Goal: Task Accomplishment & Management: Use online tool/utility

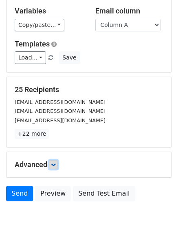
click at [54, 160] on link at bounding box center [53, 164] width 9 height 9
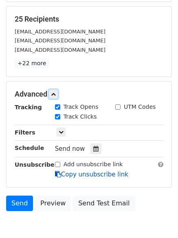
scroll to position [155, 0]
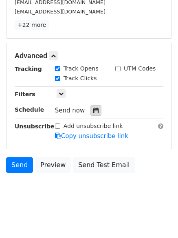
click at [93, 112] on icon at bounding box center [95, 110] width 5 height 6
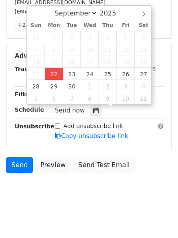
type input "2025-09-22 12:00"
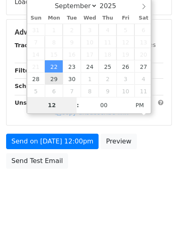
scroll to position [145, 0]
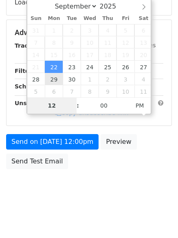
type input "4"
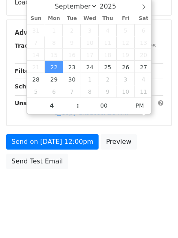
type input "2025-09-22 16:00"
click at [90, 193] on body "New Campaign Daily emails left: 50 Google Sheet: Hunting Variables Copy/paste..…" at bounding box center [89, 33] width 178 height 345
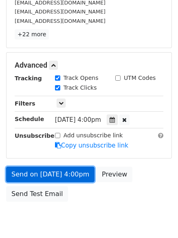
click at [59, 170] on link "Send on Sep 22 at 4:00pm" at bounding box center [50, 173] width 88 height 15
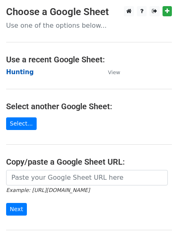
click at [22, 72] on strong "Hunting" at bounding box center [20, 71] width 28 height 7
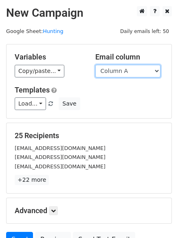
click at [124, 74] on select "Column A Column B Column C Column D Column E Column F" at bounding box center [127, 71] width 65 height 13
select select "Column B"
click at [95, 65] on select "Column A Column B Column C Column D Column E Column F" at bounding box center [127, 71] width 65 height 13
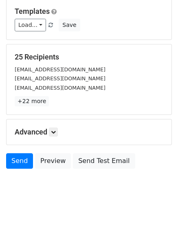
click at [49, 130] on h5 "Advanced" at bounding box center [89, 131] width 149 height 9
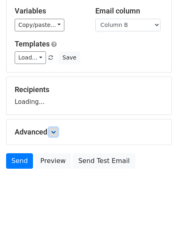
click at [54, 129] on icon at bounding box center [53, 131] width 5 height 5
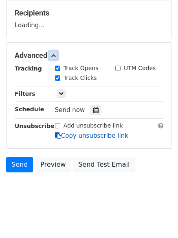
scroll to position [123, 0]
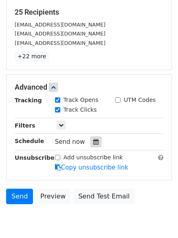
click at [93, 141] on icon at bounding box center [95, 142] width 5 height 6
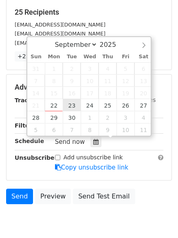
type input "2025-09-23 12:00"
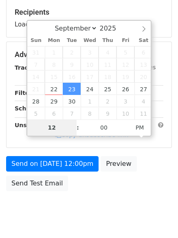
type input "5"
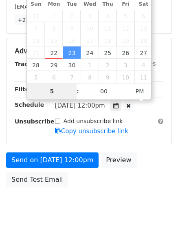
scroll to position [178, 0]
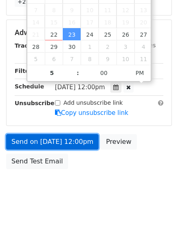
type input "2025-09-23 17:00"
click at [44, 140] on link "Send on Sep 23 at 12:00pm" at bounding box center [52, 141] width 92 height 15
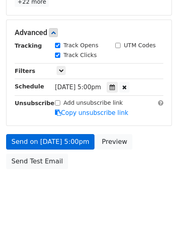
scroll to position [145, 0]
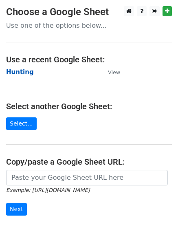
click at [20, 73] on strong "Hunting" at bounding box center [20, 71] width 28 height 7
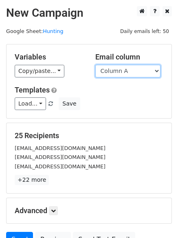
click at [121, 72] on select "Column A Column B Column C Column D Column E Column F" at bounding box center [127, 71] width 65 height 13
select select "Column C"
click at [95, 65] on select "Column A Column B Column C Column D Column E Column F" at bounding box center [127, 71] width 65 height 13
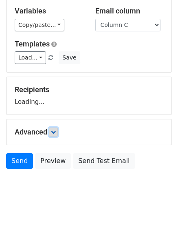
click at [56, 129] on icon at bounding box center [53, 131] width 5 height 5
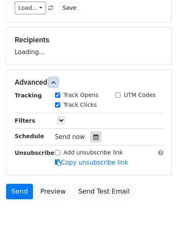
scroll to position [126, 0]
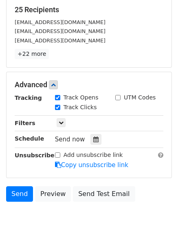
click at [88, 149] on div "Tracking Track Opens UTM Codes Track Clicks Filters Only include spreadsheet ro…" at bounding box center [89, 131] width 149 height 76
click at [90, 143] on div at bounding box center [95, 139] width 11 height 11
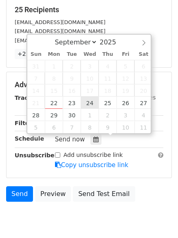
type input "2025-09-24 12:00"
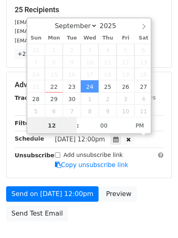
scroll to position [0, 0]
type input "6"
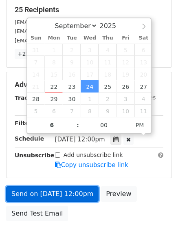
type input "2025-09-24 18:00"
click at [55, 190] on link "Send on Sep 24 at 12:00pm" at bounding box center [52, 193] width 92 height 15
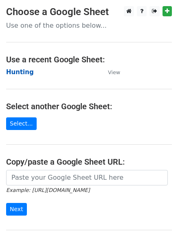
click at [23, 74] on strong "Hunting" at bounding box center [20, 71] width 28 height 7
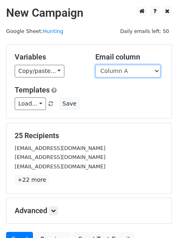
click at [109, 72] on select "Column A Column B Column C Column D Column E Column F" at bounding box center [127, 71] width 65 height 13
select select "Column D"
click at [95, 65] on select "Column A Column B Column C Column D Column E Column F" at bounding box center [127, 71] width 65 height 13
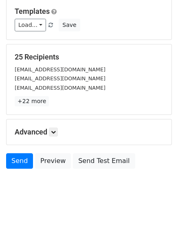
click at [49, 128] on h5 "Advanced" at bounding box center [89, 131] width 149 height 9
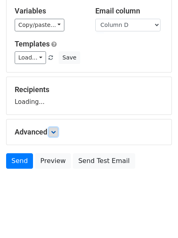
click at [58, 132] on link at bounding box center [53, 131] width 9 height 9
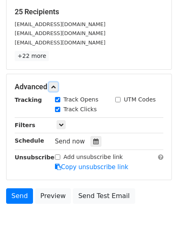
scroll to position [125, 0]
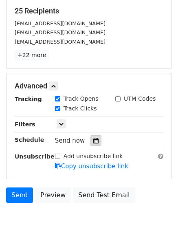
click at [89, 146] on div "Tracking Track Opens UTM Codes Track Clicks Filters Only include spreadsheet ro…" at bounding box center [89, 132] width 149 height 76
click at [90, 144] on div at bounding box center [95, 140] width 11 height 11
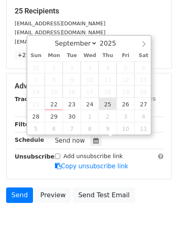
type input "2025-09-25 12:00"
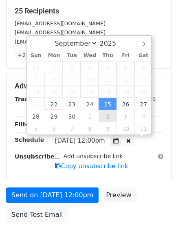
scroll to position [0, 0]
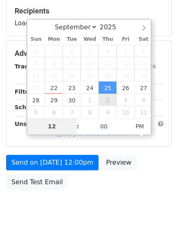
type input "7"
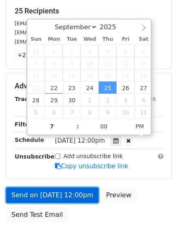
type input "2025-09-25 19:00"
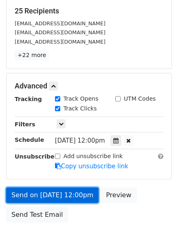
click at [59, 194] on link "Send on Sep 25 at 12:00pm" at bounding box center [52, 194] width 92 height 15
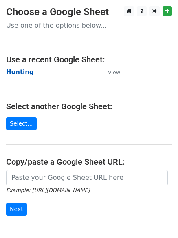
click at [20, 76] on strong "Hunting" at bounding box center [20, 71] width 28 height 7
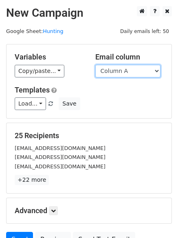
click at [114, 72] on select "Column A Column B Column C Column D Column E Column F" at bounding box center [127, 71] width 65 height 13
select select "Column E"
click at [95, 65] on select "Column A Column B Column C Column D Column E Column F" at bounding box center [127, 71] width 65 height 13
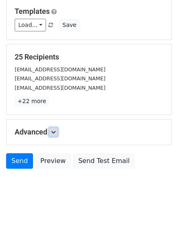
click at [52, 130] on link at bounding box center [53, 131] width 9 height 9
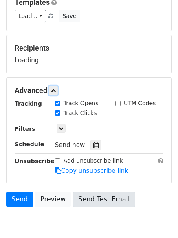
scroll to position [126, 0]
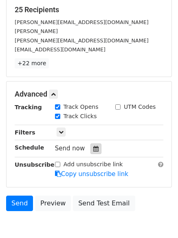
click at [93, 143] on div at bounding box center [95, 148] width 11 height 11
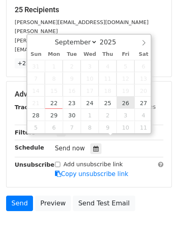
type input "2025-09-26 12:00"
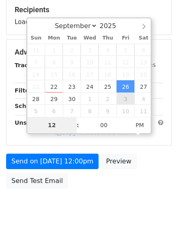
type input "8"
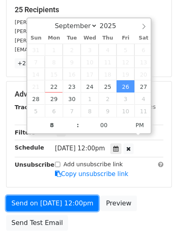
type input "2025-09-26 20:00"
click at [57, 195] on link "Send on Sep 26 at 12:00pm" at bounding box center [52, 202] width 92 height 15
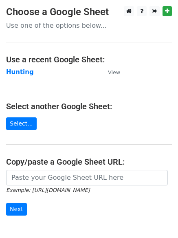
click at [87, 107] on h4 "Select another Google Sheet:" at bounding box center [89, 106] width 166 height 10
click at [20, 74] on strong "Hunting" at bounding box center [20, 71] width 28 height 7
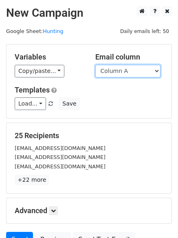
drag, startPoint x: 0, startPoint y: 0, endPoint x: 128, endPoint y: 73, distance: 147.7
click at [127, 71] on select "Column A Column B Column C Column D Column E Column F" at bounding box center [127, 71] width 65 height 13
select select "Column F"
click at [95, 65] on select "Column A Column B Column C Column D Column E Column F" at bounding box center [127, 71] width 65 height 13
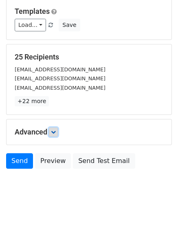
click at [55, 133] on icon at bounding box center [53, 131] width 5 height 5
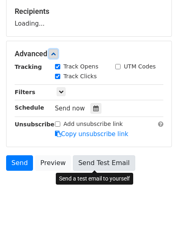
scroll to position [125, 0]
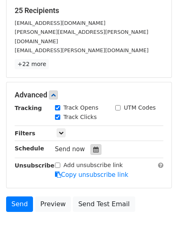
click at [93, 147] on icon at bounding box center [95, 150] width 5 height 6
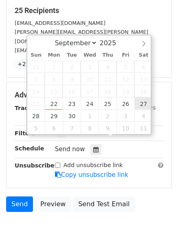
type input "[DATE] 12:00"
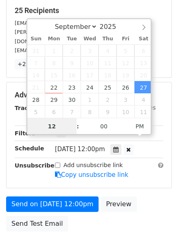
scroll to position [0, 0]
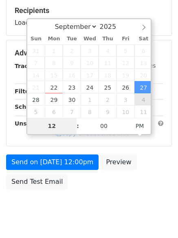
type input "9"
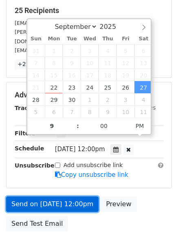
type input "[DATE] 21:00"
click at [59, 196] on link "Send on [DATE] 12:00pm" at bounding box center [52, 203] width 92 height 15
